Goal: Information Seeking & Learning: Learn about a topic

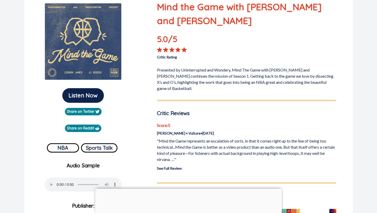
scroll to position [64, 0]
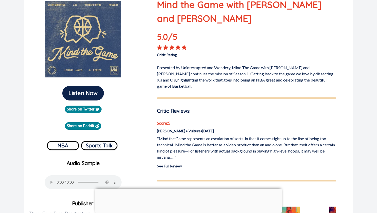
click at [180, 159] on p ""Mind the Game represents an escalation of sorts, in that it comes right up to …" at bounding box center [246, 148] width 179 height 25
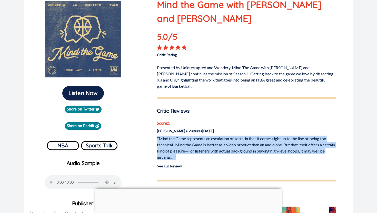
click at [180, 159] on p ""Mind the Game represents an escalation of sorts, in that it comes right up to …" at bounding box center [246, 148] width 179 height 25
click at [174, 166] on link "See Full Review" at bounding box center [169, 166] width 25 height 4
